Goal: Register for event/course

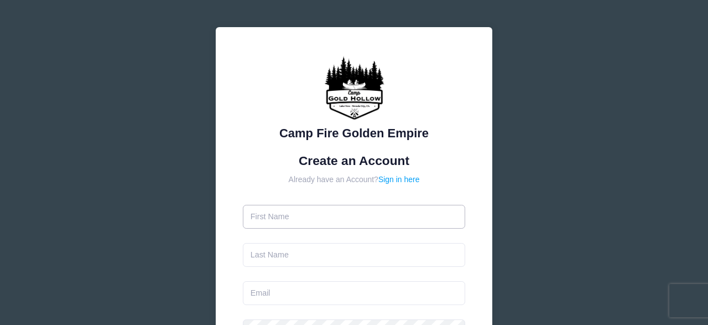
click at [258, 217] on input "text" at bounding box center [354, 217] width 223 height 24
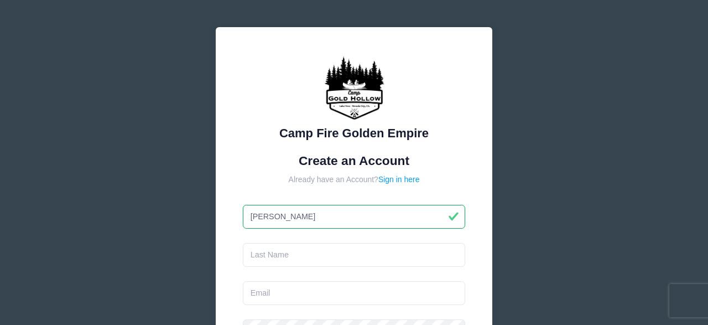
type input "[PERSON_NAME]"
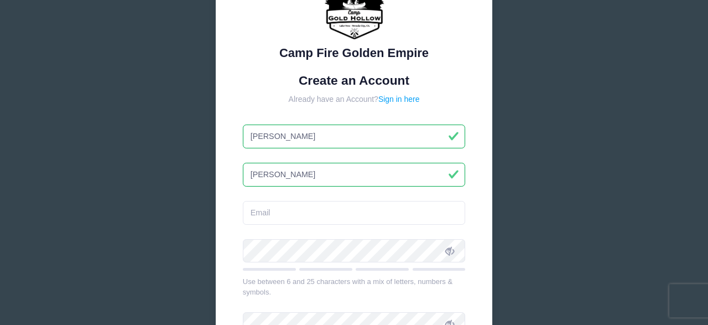
scroll to position [81, 0]
type input "[PERSON_NAME]"
click at [260, 216] on input "email" at bounding box center [354, 212] width 223 height 24
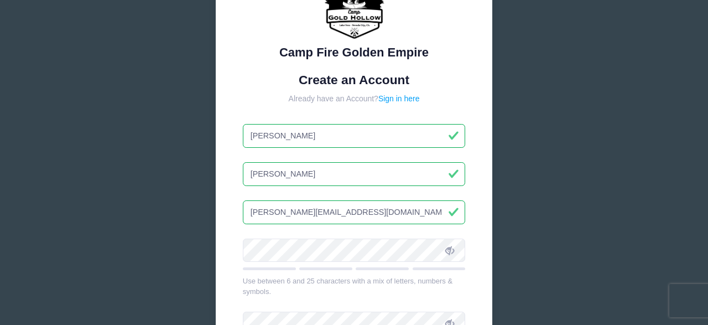
type input "[PERSON_NAME][EMAIL_ADDRESS][DOMAIN_NAME]"
click at [222, 256] on div "Camp Fire Golden Empire Create an Account Already have an Account? Sign in here…" at bounding box center [354, 206] width 277 height 520
click at [236, 250] on div "Camp Fire Golden Empire Create an Account Already have an Account? Sign in here…" at bounding box center [354, 206] width 277 height 520
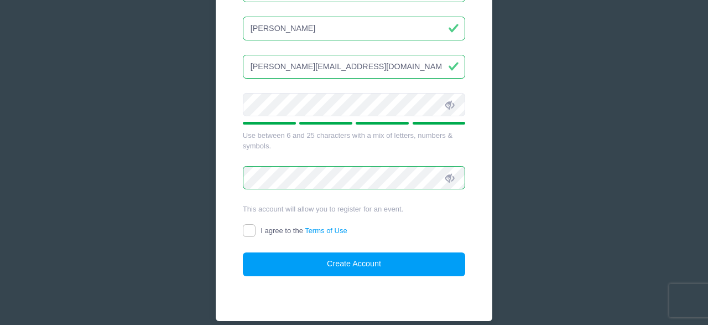
scroll to position [238, 0]
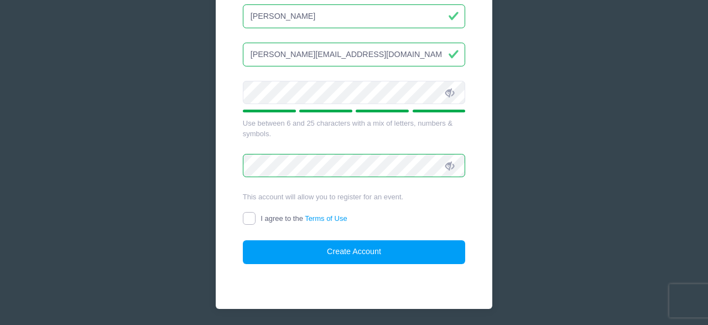
click at [248, 218] on input "I agree to the Terms of Use" at bounding box center [249, 218] width 13 height 13
checkbox input "true"
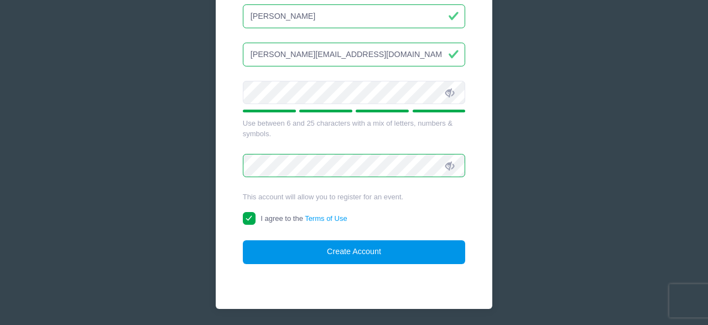
click at [355, 252] on button "Create Account" at bounding box center [354, 252] width 223 height 24
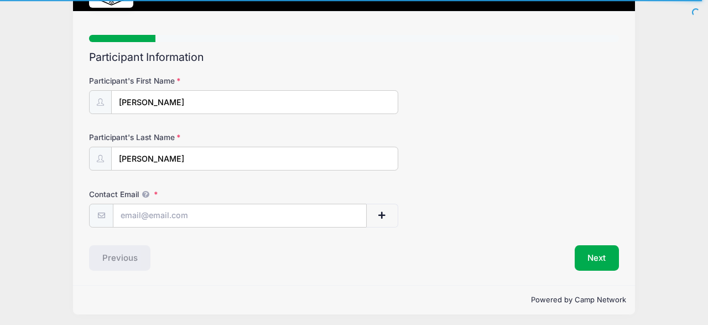
scroll to position [60, 0]
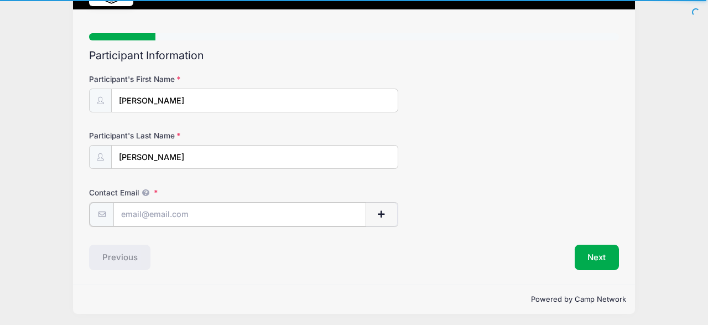
click at [119, 211] on input "Contact Email" at bounding box center [239, 214] width 253 height 24
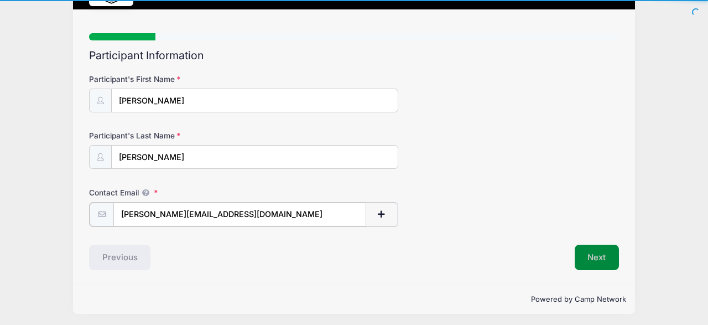
type input "[PERSON_NAME][EMAIL_ADDRESS][DOMAIN_NAME]"
click at [593, 253] on button "Next" at bounding box center [597, 255] width 45 height 25
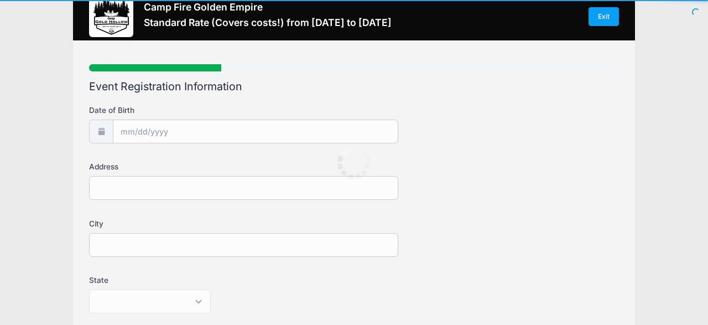
scroll to position [0, 0]
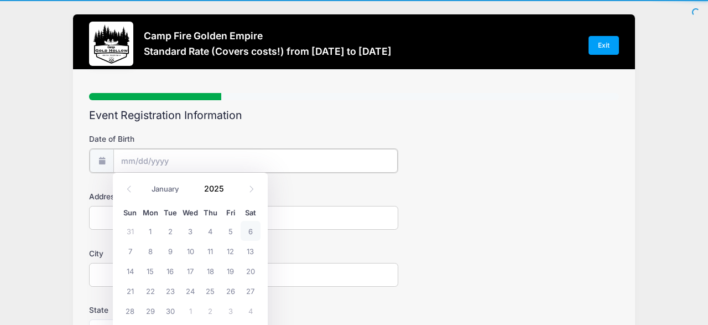
click at [130, 157] on input "Date of Birth" at bounding box center [255, 161] width 284 height 24
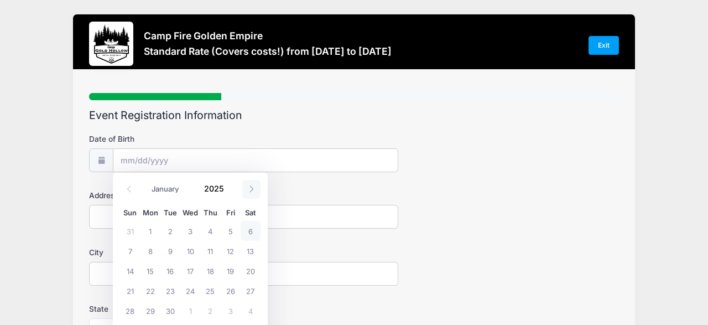
click at [248, 185] on span at bounding box center [251, 189] width 18 height 19
select select "11"
click at [187, 267] on span "17" at bounding box center [190, 270] width 20 height 20
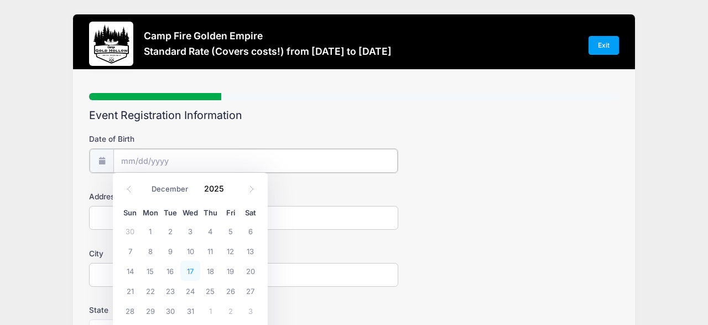
type input "12/17/2025"
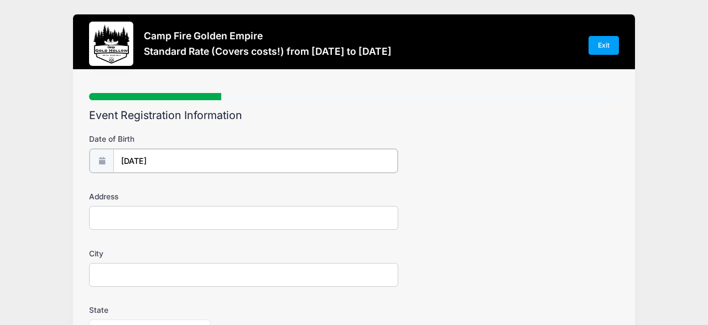
click at [163, 157] on input "12/17/2025" at bounding box center [255, 161] width 284 height 24
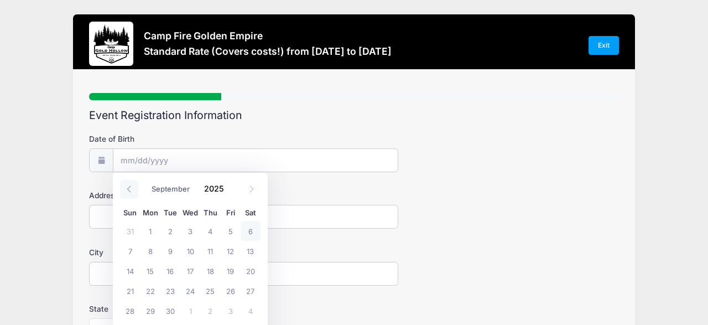
click at [126, 190] on icon at bounding box center [129, 188] width 7 height 7
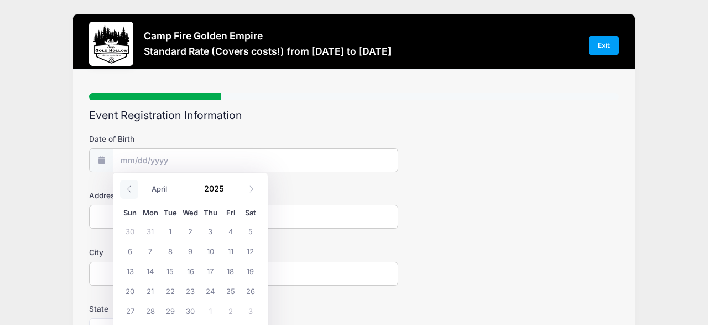
click at [126, 190] on icon at bounding box center [129, 188] width 7 height 7
click at [127, 186] on icon at bounding box center [129, 188] width 7 height 7
select select "0"
click at [127, 186] on icon at bounding box center [129, 188] width 7 height 7
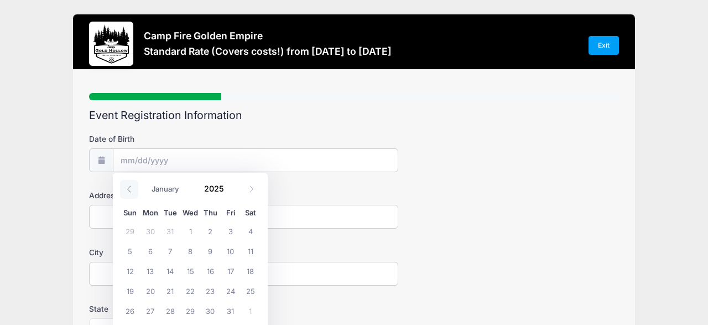
type input "2024"
click at [127, 186] on icon at bounding box center [129, 188] width 7 height 7
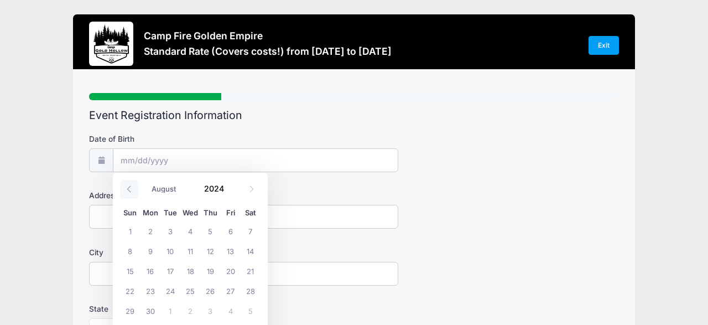
click at [127, 186] on icon at bounding box center [129, 188] width 7 height 7
select select "5"
click at [127, 158] on input "Date of Birth" at bounding box center [255, 161] width 284 height 24
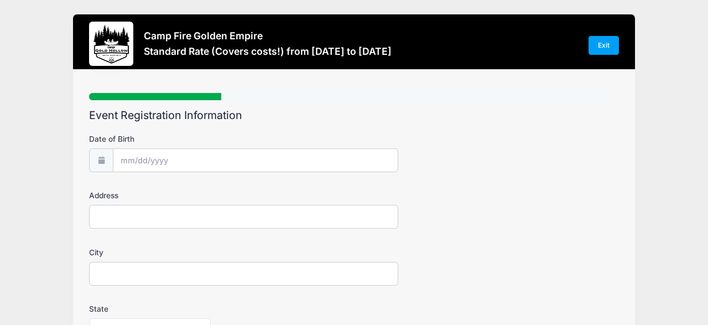
type input "2025"
click at [129, 163] on input "Date of Birth" at bounding box center [255, 161] width 284 height 24
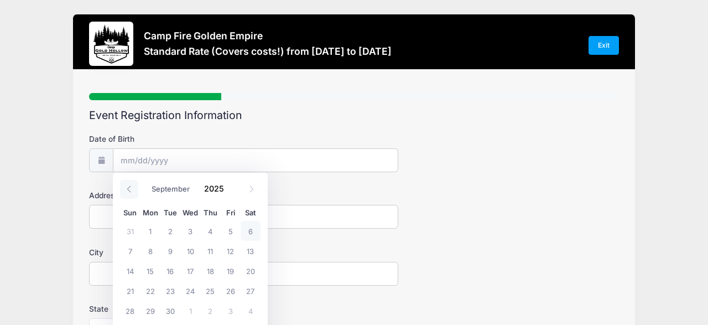
click at [132, 181] on span at bounding box center [129, 189] width 18 height 19
click at [131, 184] on span at bounding box center [129, 189] width 18 height 19
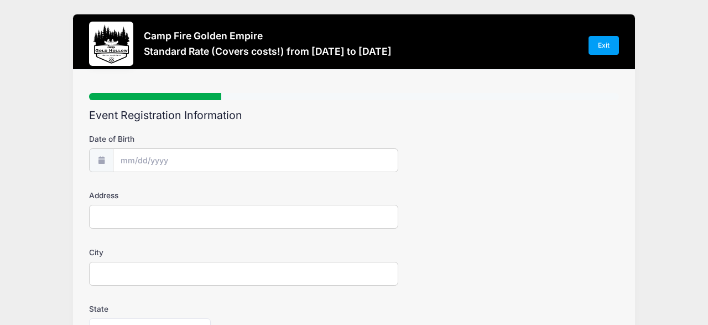
click at [517, 148] on div "Date of Birth" at bounding box center [354, 152] width 530 height 39
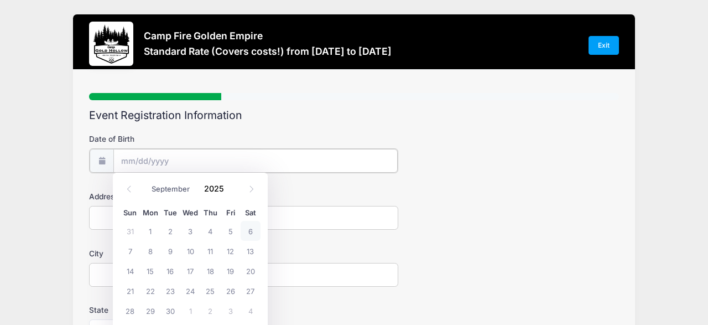
click at [170, 158] on input "Date of Birth" at bounding box center [255, 161] width 284 height 24
click at [153, 162] on input "Date of Birth" at bounding box center [255, 161] width 284 height 24
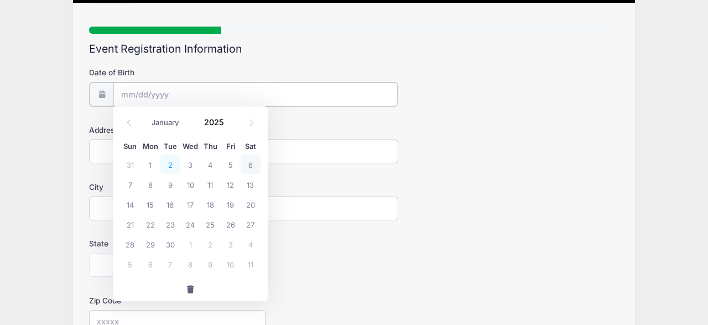
scroll to position [65, 0]
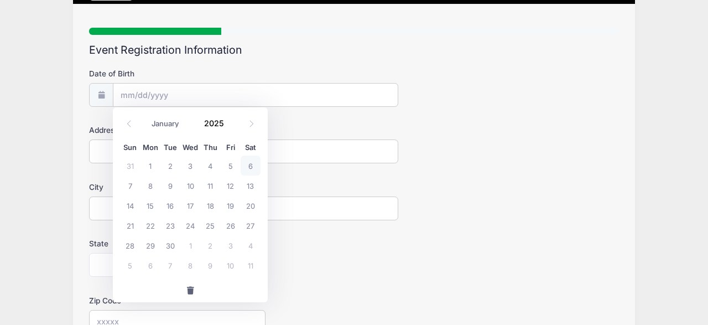
click at [190, 290] on span "button" at bounding box center [190, 290] width 10 height 8
click at [126, 96] on input "Date of Birth" at bounding box center [255, 96] width 284 height 24
click at [127, 122] on icon at bounding box center [129, 123] width 7 height 7
select select "7"
click at [199, 144] on span "Wed" at bounding box center [190, 147] width 20 height 7
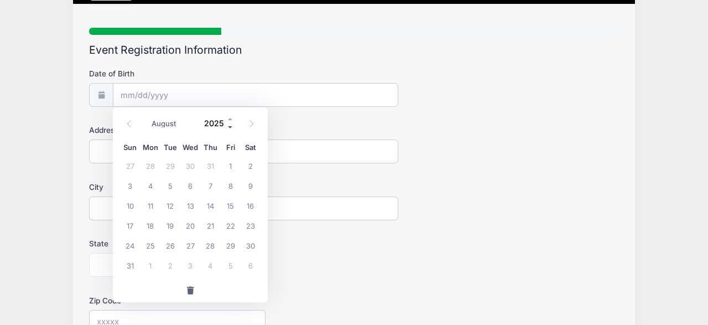
click at [231, 128] on span at bounding box center [231, 127] width 8 height 8
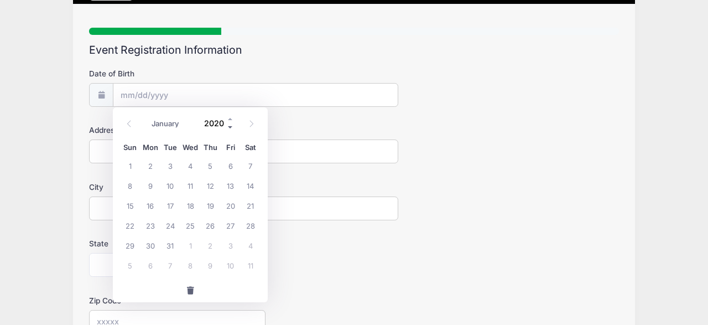
click at [231, 128] on span at bounding box center [231, 127] width 8 height 8
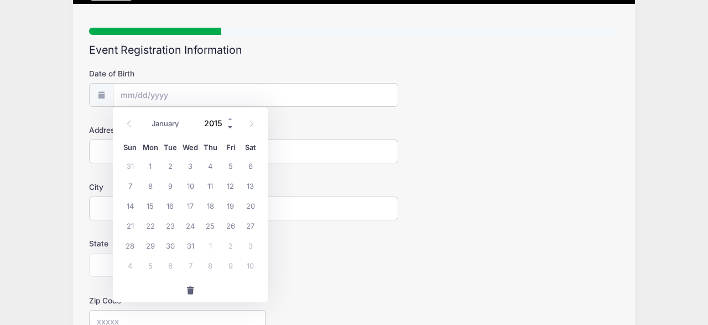
click at [231, 128] on span at bounding box center [231, 127] width 8 height 8
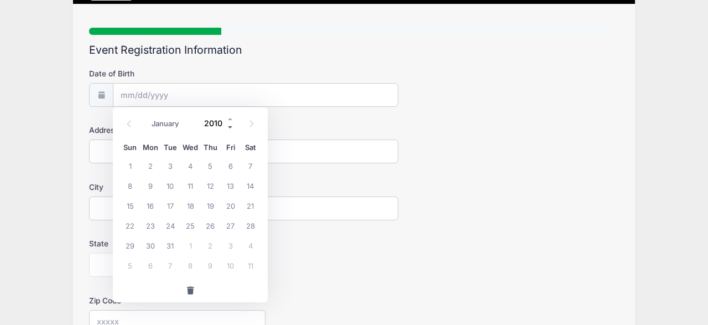
click at [231, 128] on span at bounding box center [231, 127] width 8 height 8
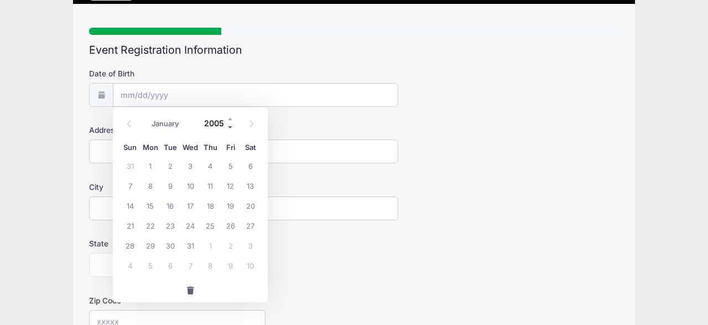
click at [231, 128] on span at bounding box center [231, 127] width 8 height 8
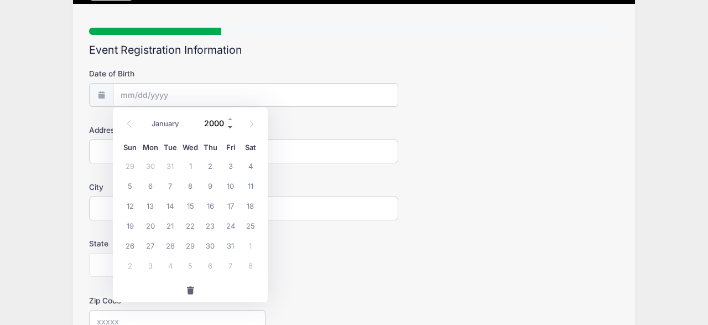
click at [231, 128] on span at bounding box center [231, 127] width 8 height 8
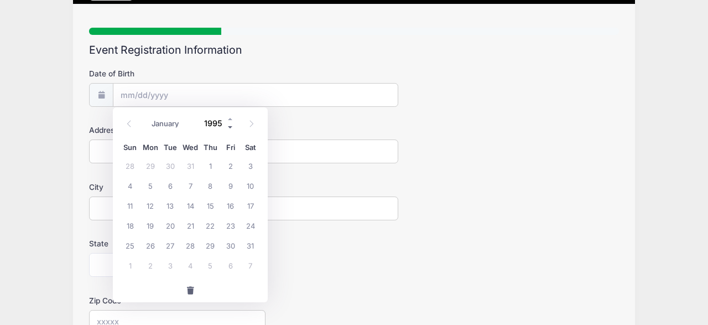
click at [231, 128] on span at bounding box center [231, 127] width 8 height 8
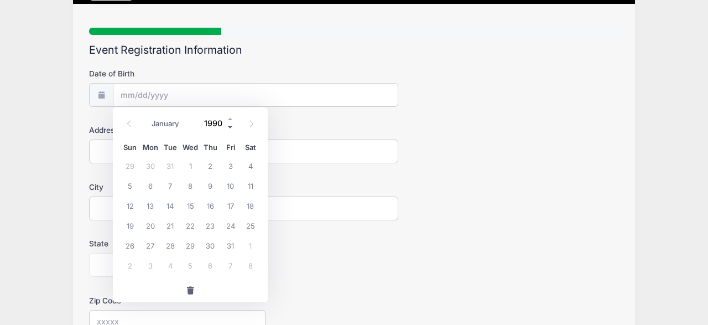
click at [231, 128] on span at bounding box center [231, 127] width 8 height 8
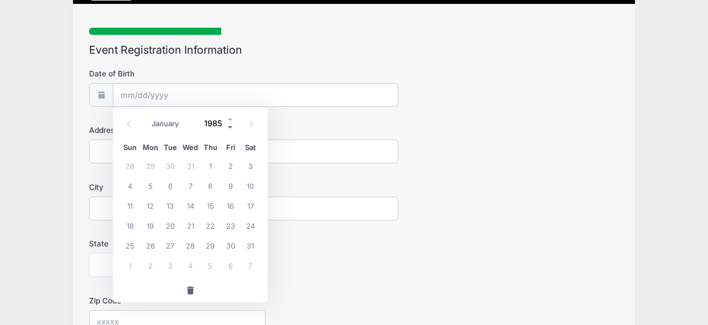
click at [231, 128] on span at bounding box center [231, 127] width 8 height 8
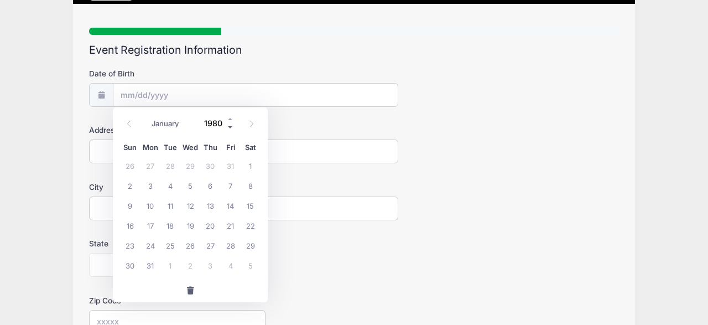
click at [231, 128] on span at bounding box center [231, 127] width 8 height 8
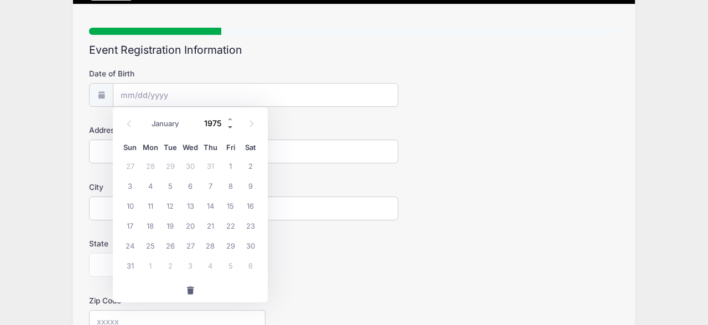
click at [231, 128] on span at bounding box center [231, 127] width 8 height 8
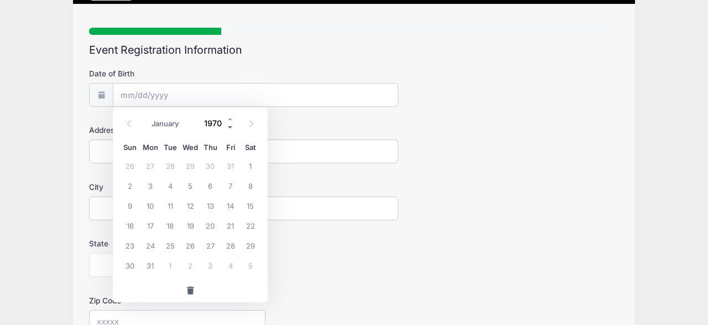
click at [231, 128] on span at bounding box center [231, 127] width 8 height 8
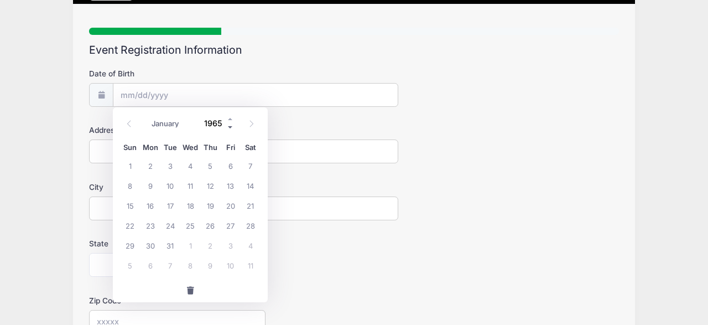
click at [231, 128] on span at bounding box center [231, 127] width 8 height 8
type input "1964"
click at [252, 121] on icon at bounding box center [251, 123] width 7 height 7
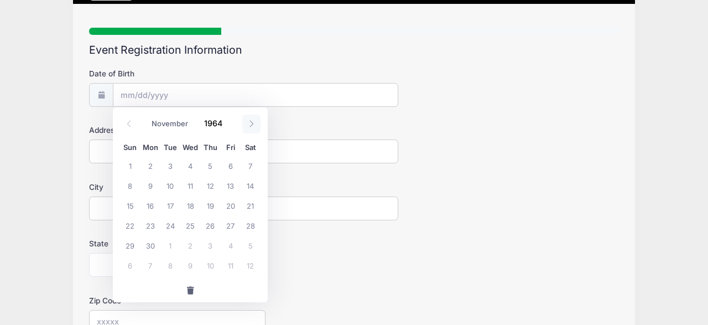
click at [252, 121] on icon at bounding box center [251, 123] width 7 height 7
select select "11"
click at [211, 204] on span "17" at bounding box center [210, 205] width 20 height 20
type input "[DATE]"
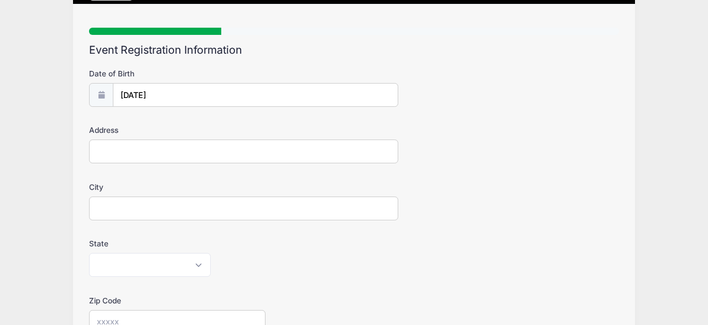
click at [96, 152] on input "Address" at bounding box center [243, 151] width 309 height 24
type input "876 [PERSON_NAME]"
type input "Chico"
select select "CA"
type input "95973"
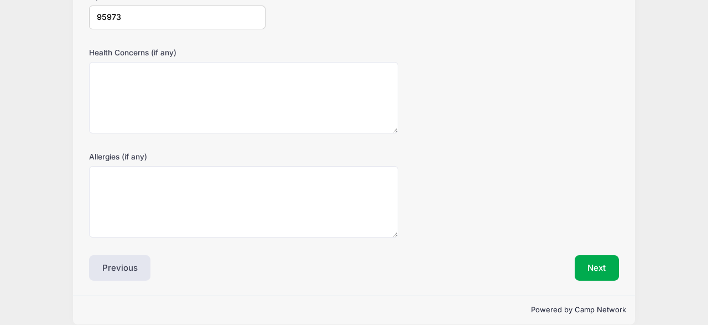
scroll to position [380, 0]
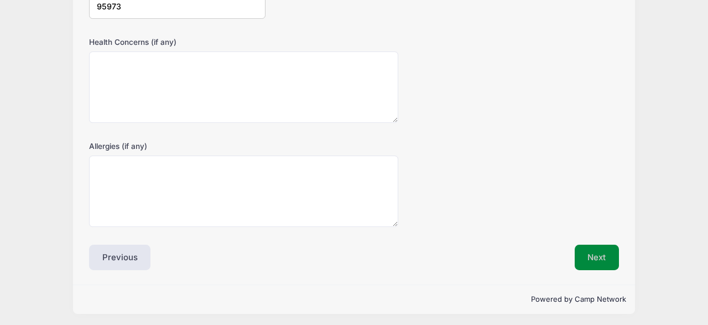
click at [594, 256] on button "Next" at bounding box center [597, 256] width 45 height 25
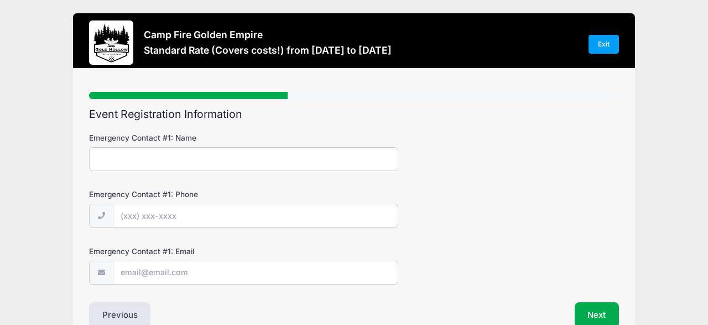
scroll to position [0, 0]
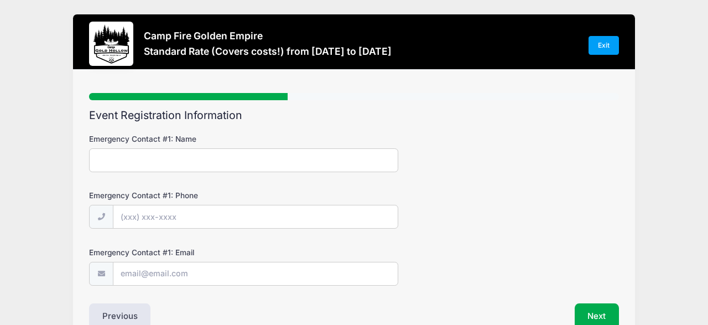
click at [99, 159] on input "Emergency Contact #1: Name" at bounding box center [243, 160] width 309 height 24
type input "[PERSON_NAME]"
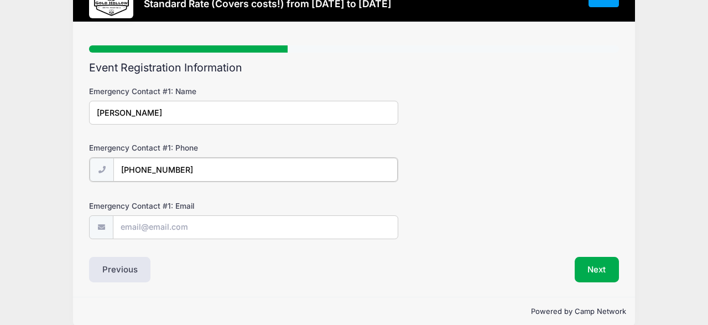
scroll to position [46, 0]
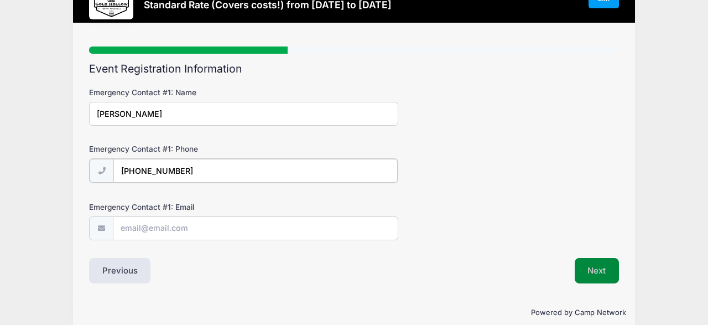
type input "[PHONE_NUMBER]"
click at [587, 272] on button "Next" at bounding box center [597, 269] width 45 height 25
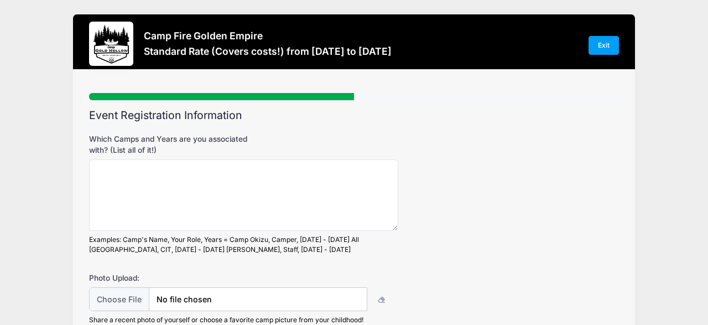
scroll to position [0, 0]
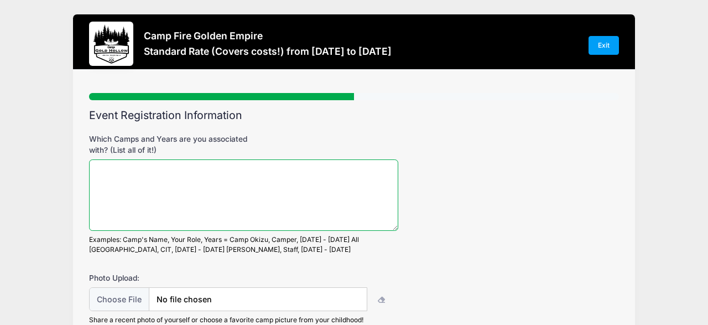
click at [101, 174] on textarea "Which Camps and Years are you associated with? (List all of it!)" at bounding box center [243, 194] width 309 height 71
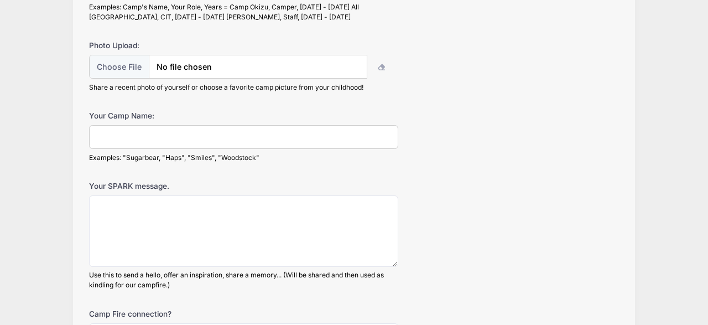
scroll to position [234, 0]
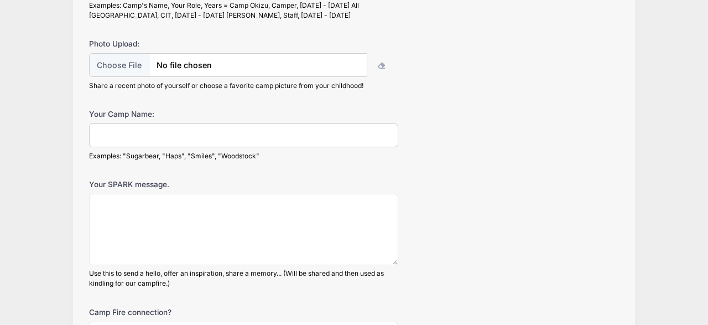
type textarea "Camp staff 1984 - 1988ish"
click at [99, 131] on input "Your Camp Name:" at bounding box center [243, 135] width 309 height 24
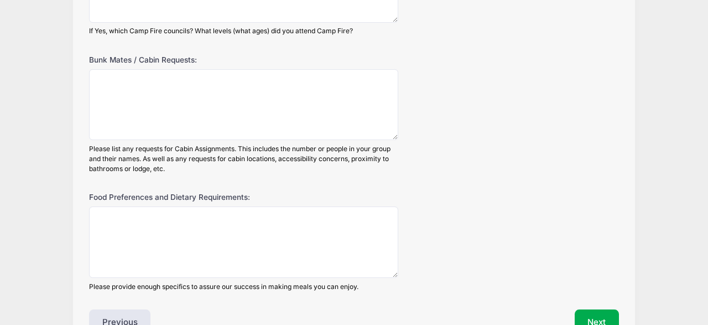
scroll to position [603, 0]
type input "[PERSON_NAME]"
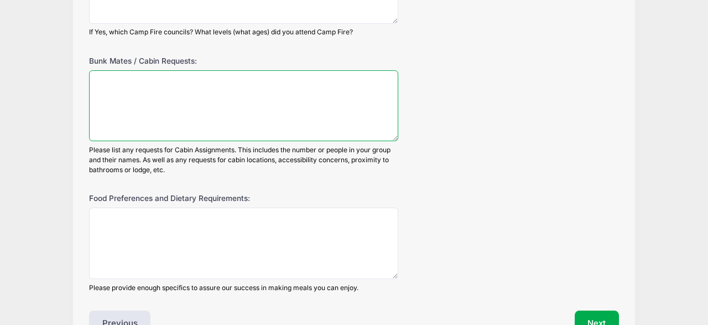
click at [93, 80] on textarea "Bunk Mates / Cabin Requests:" at bounding box center [243, 105] width 309 height 71
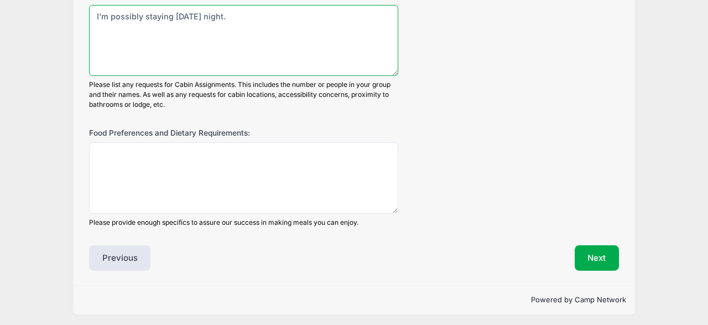
scroll to position [669, 0]
type textarea "I'm possibly staying [DATE] night."
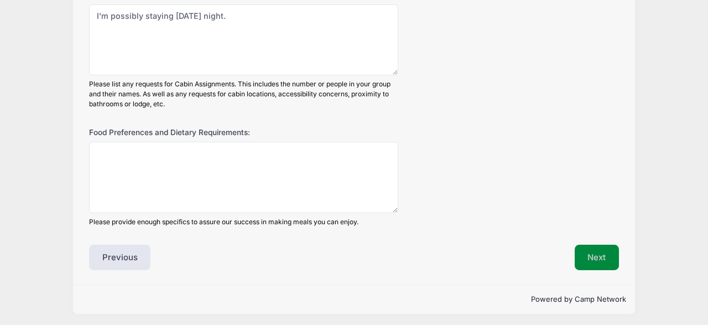
click at [597, 256] on button "Next" at bounding box center [597, 256] width 45 height 25
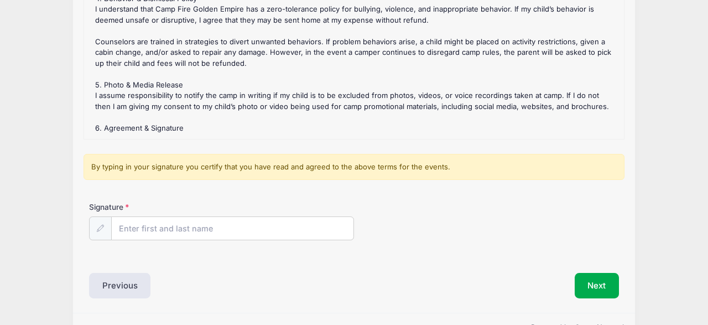
scroll to position [167, 0]
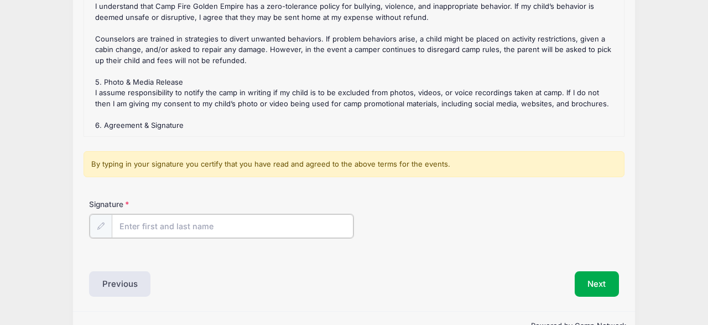
click at [114, 222] on input "Signature" at bounding box center [233, 226] width 242 height 24
type input "[PERSON_NAME]"
click at [146, 225] on input "[PERSON_NAME]" at bounding box center [233, 226] width 242 height 24
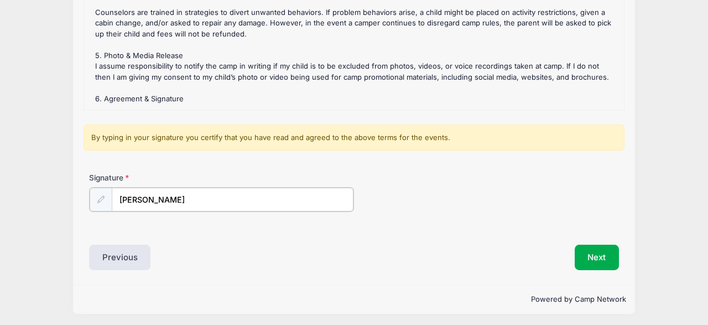
scroll to position [194, 0]
type input "[PERSON_NAME]"
click at [596, 253] on button "Next" at bounding box center [597, 255] width 45 height 25
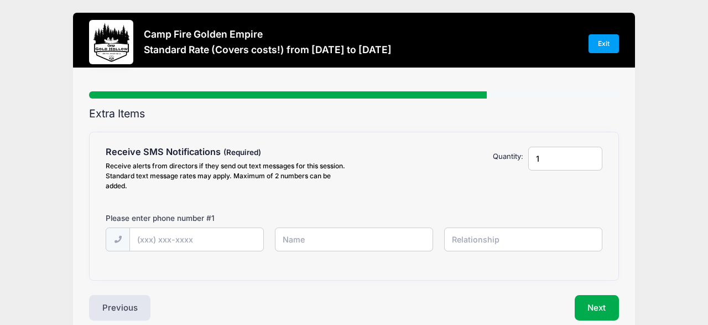
scroll to position [0, 0]
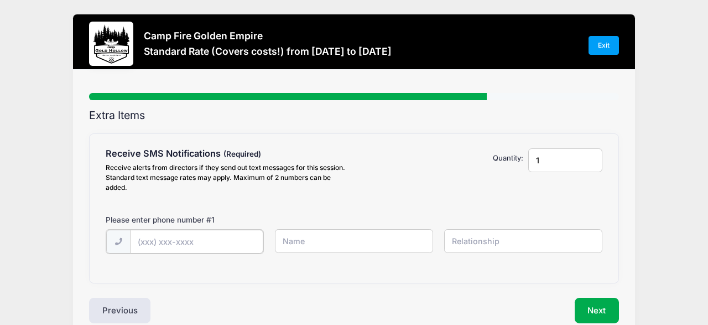
click at [140, 241] on input "text" at bounding box center [196, 242] width 133 height 24
type input "(530) 864-8034"
click at [298, 241] on input "text" at bounding box center [354, 241] width 158 height 24
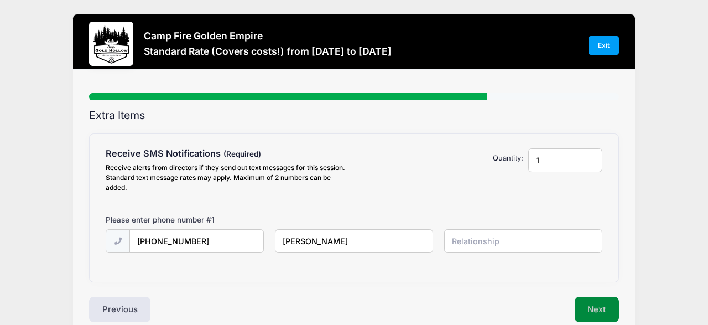
type input "[PERSON_NAME]"
click at [589, 309] on button "Next" at bounding box center [597, 308] width 45 height 25
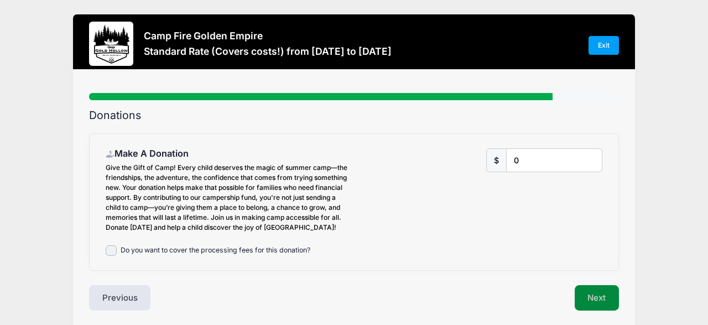
click at [589, 309] on button "Next" at bounding box center [597, 297] width 45 height 25
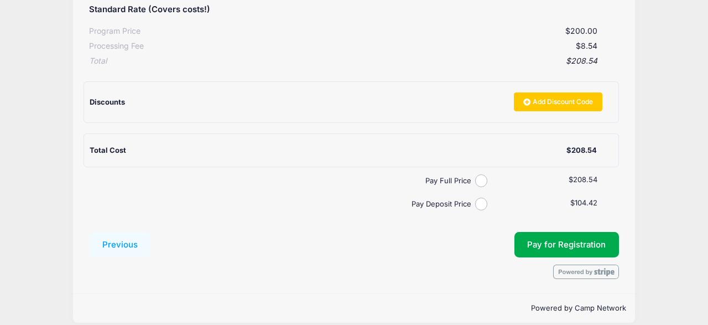
scroll to position [221, 0]
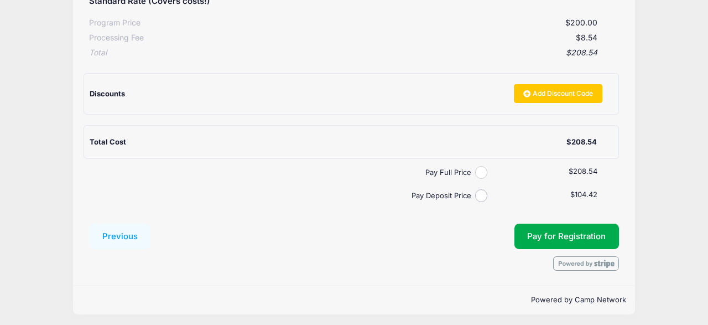
click at [482, 170] on input "Pay Full Price" at bounding box center [481, 172] width 13 height 13
radio input "true"
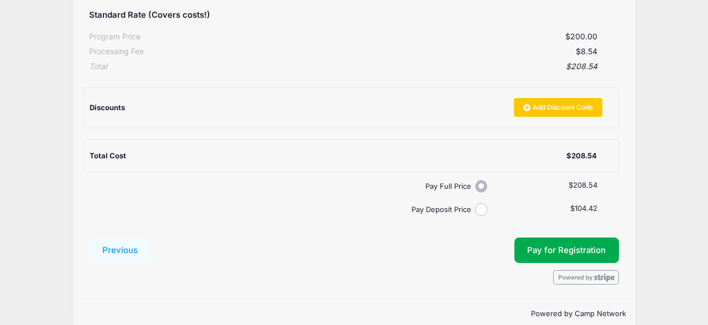
scroll to position [223, 0]
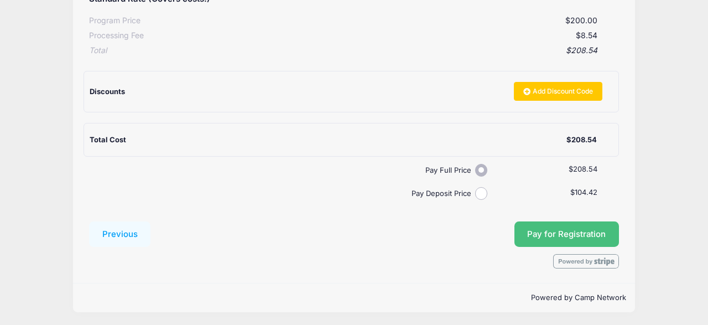
click at [558, 234] on button "Pay for Registration" at bounding box center [566, 233] width 105 height 25
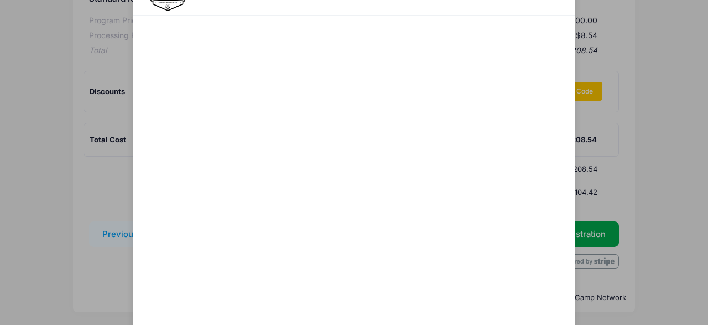
scroll to position [130, 0]
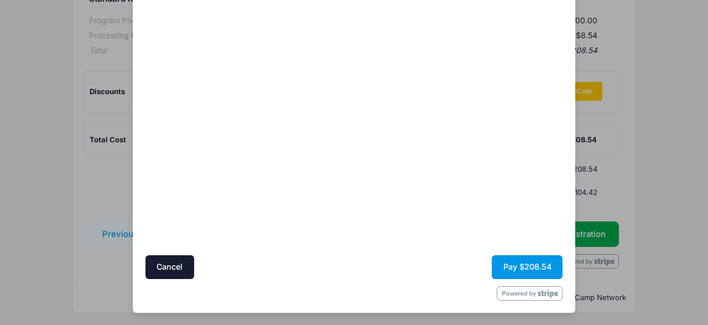
click at [515, 264] on button "Pay $208.54" at bounding box center [527, 267] width 71 height 24
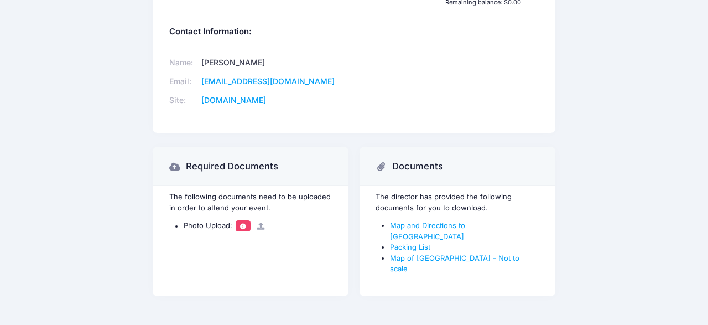
scroll to position [497, 0]
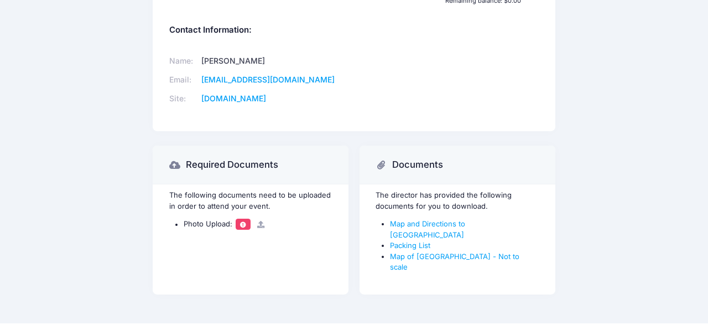
click at [195, 199] on p "The following documents need to be uploaded in order to attend your event." at bounding box center [250, 201] width 163 height 22
click at [175, 165] on icon at bounding box center [174, 165] width 11 height 0
click at [217, 168] on h3 "Required Documents" at bounding box center [232, 164] width 92 height 11
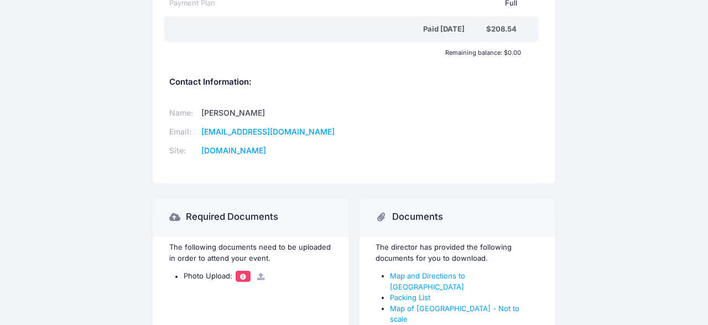
scroll to position [498, 0]
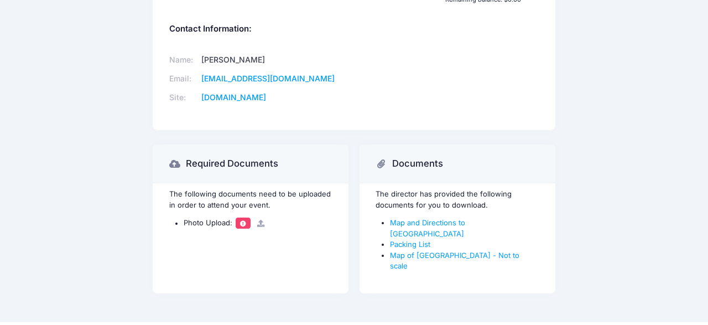
click at [243, 224] on span at bounding box center [243, 223] width 8 height 6
click at [242, 218] on span at bounding box center [243, 222] width 15 height 11
click at [405, 239] on link "Packing List" at bounding box center [410, 243] width 40 height 9
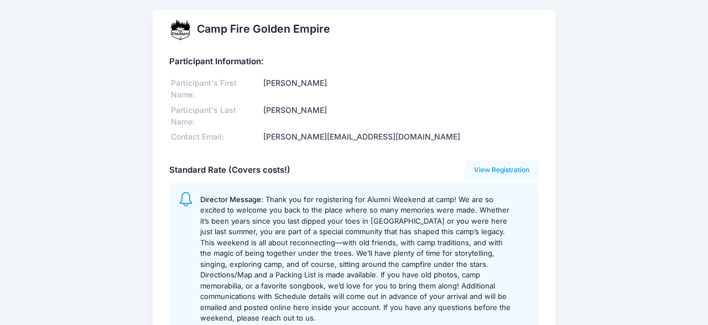
scroll to position [0, 0]
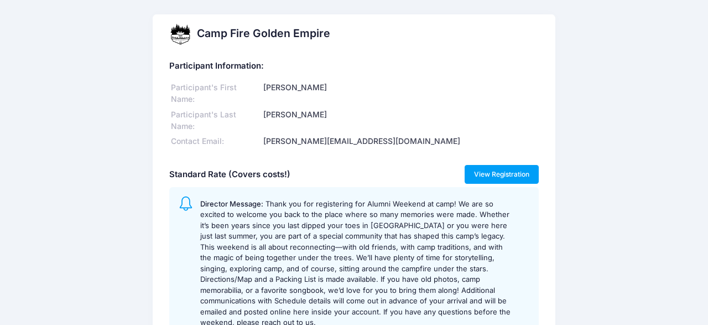
click at [487, 176] on link "View Registration" at bounding box center [502, 174] width 75 height 19
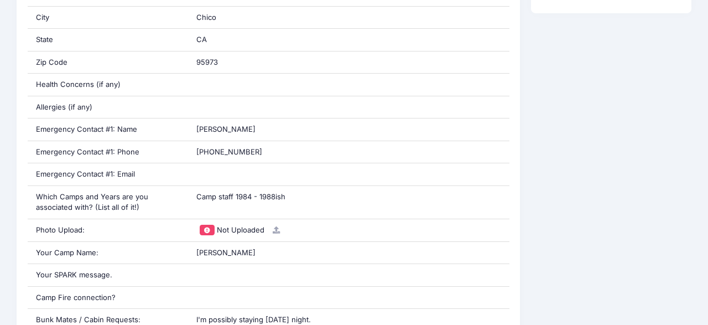
scroll to position [394, 0]
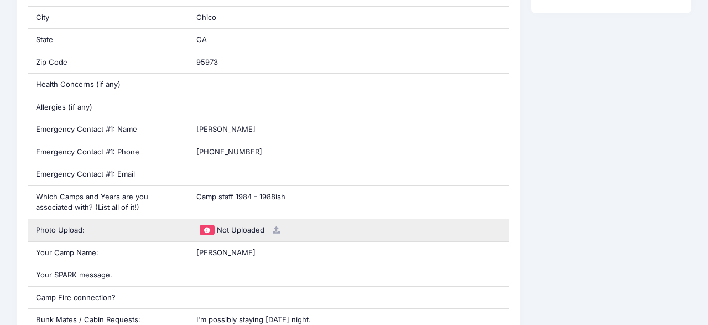
click at [274, 226] on icon at bounding box center [276, 229] width 9 height 7
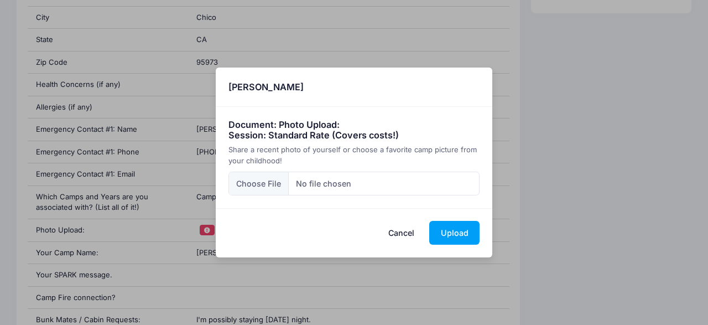
click at [651, 147] on div "× [PERSON_NAME] Document: Photo Upload: Session: Standard Rate (Covers costs!) …" at bounding box center [354, 162] width 708 height 325
